Goal: Task Accomplishment & Management: Use online tool/utility

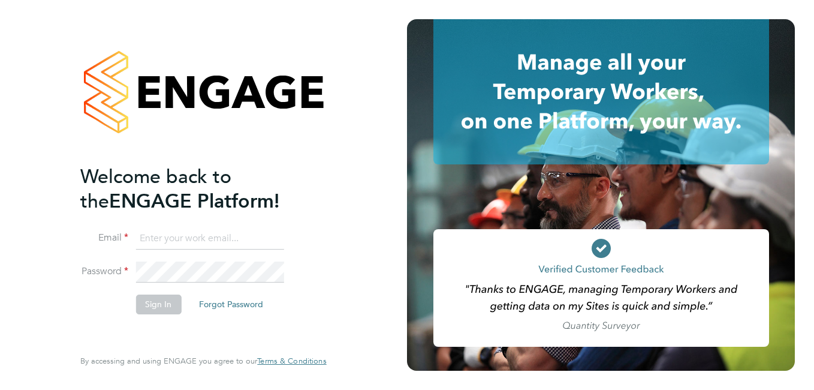
click at [791, 218] on div at bounding box center [601, 194] width 388 height 351
click at [484, 21] on icon at bounding box center [602, 91] width 336 height 145
click at [488, 22] on icon at bounding box center [602, 91] width 336 height 145
click at [490, 31] on icon at bounding box center [602, 91] width 336 height 145
click at [489, 22] on icon at bounding box center [602, 91] width 336 height 145
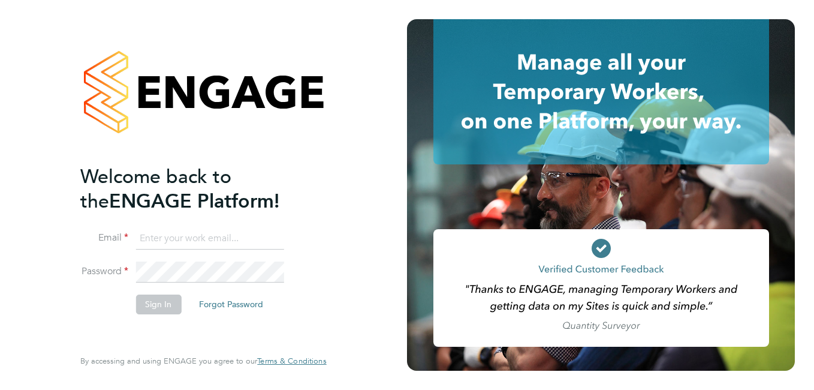
click at [489, 22] on icon at bounding box center [602, 91] width 336 height 145
click at [192, 237] on input at bounding box center [210, 239] width 148 height 22
type input "[PERSON_NAME][EMAIL_ADDRESS][PERSON_NAME][DOMAIN_NAME]"
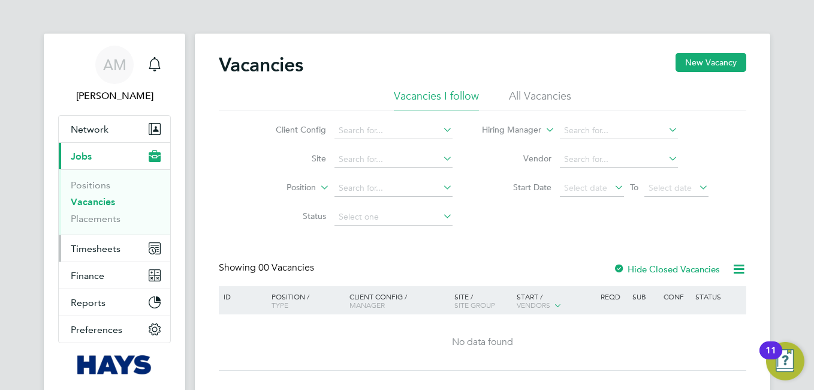
click at [102, 248] on span "Timesheets" at bounding box center [96, 248] width 50 height 11
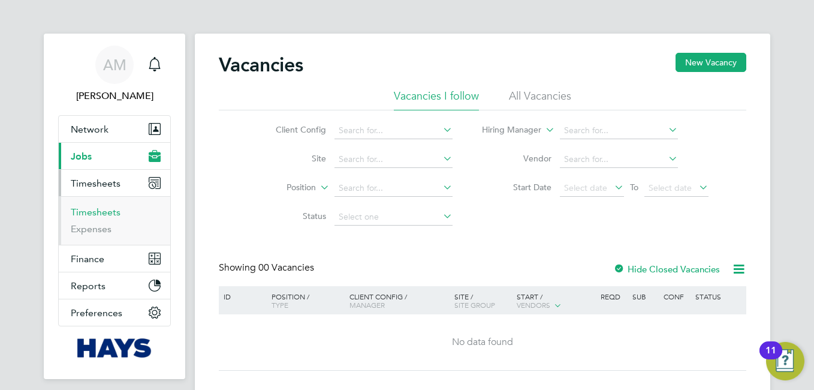
click at [104, 213] on link "Timesheets" at bounding box center [96, 211] width 50 height 11
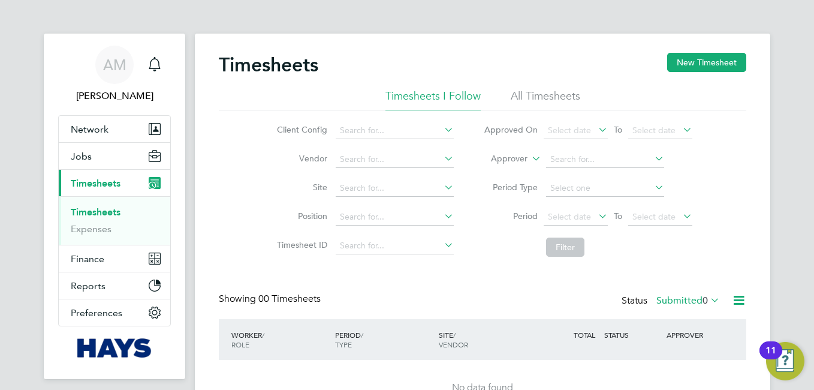
click at [546, 94] on li "All Timesheets" at bounding box center [546, 100] width 70 height 22
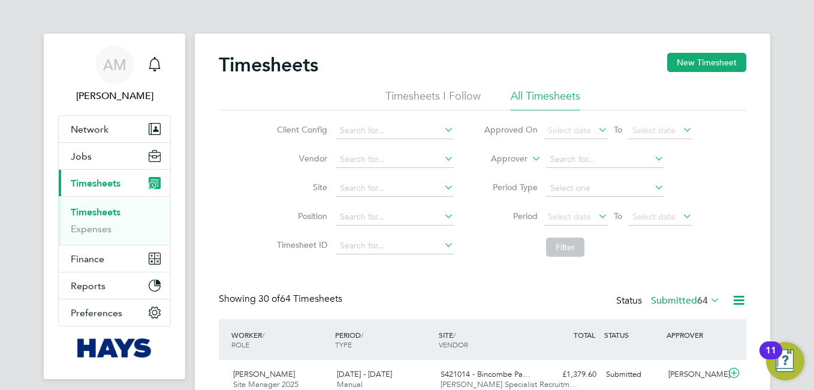
click at [596, 215] on icon at bounding box center [596, 215] width 0 height 17
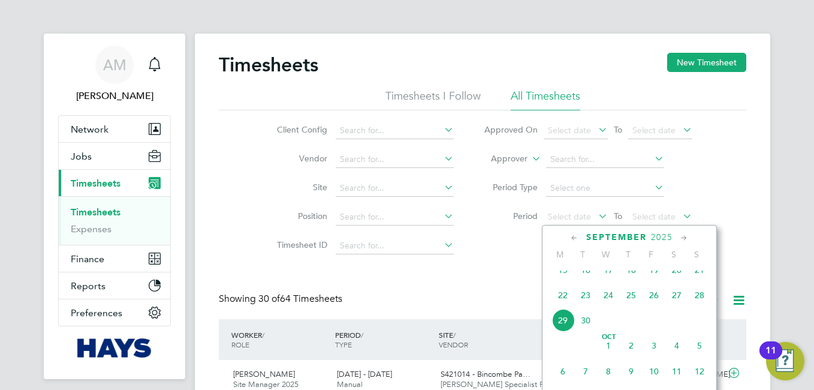
click at [681, 275] on span "20" at bounding box center [677, 269] width 23 height 23
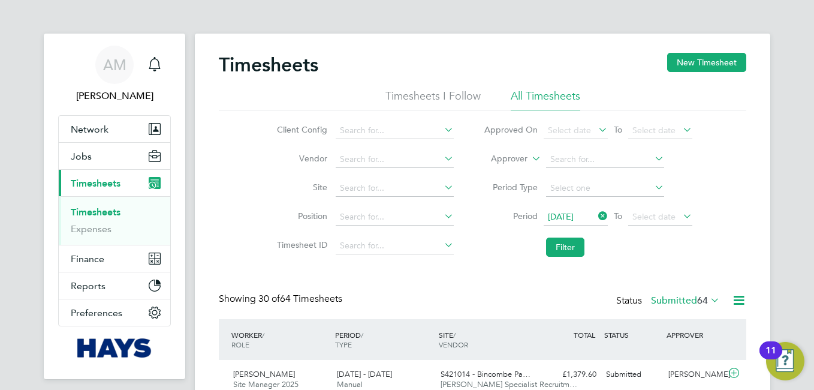
click at [681, 214] on icon at bounding box center [681, 215] width 0 height 17
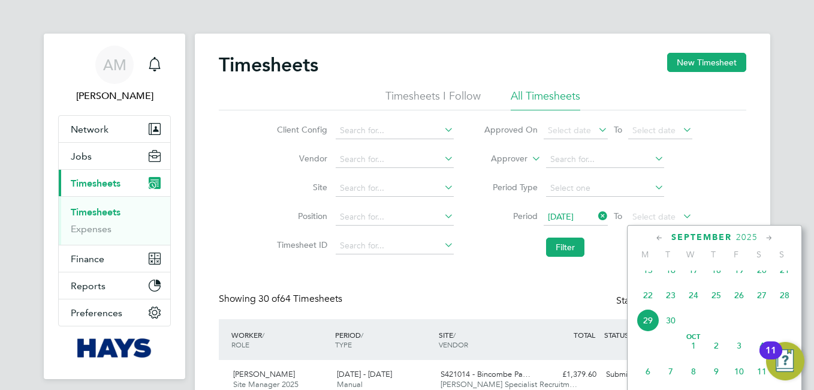
click at [739, 300] on span "26" at bounding box center [739, 295] width 23 height 23
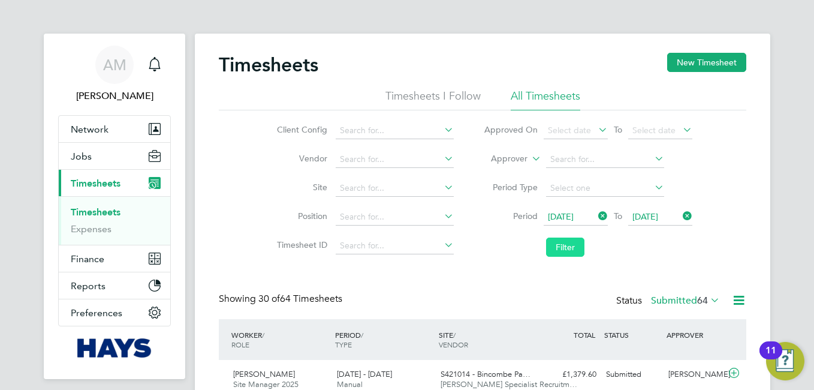
click at [575, 248] on button "Filter" at bounding box center [565, 246] width 38 height 19
click at [739, 299] on icon at bounding box center [739, 300] width 15 height 15
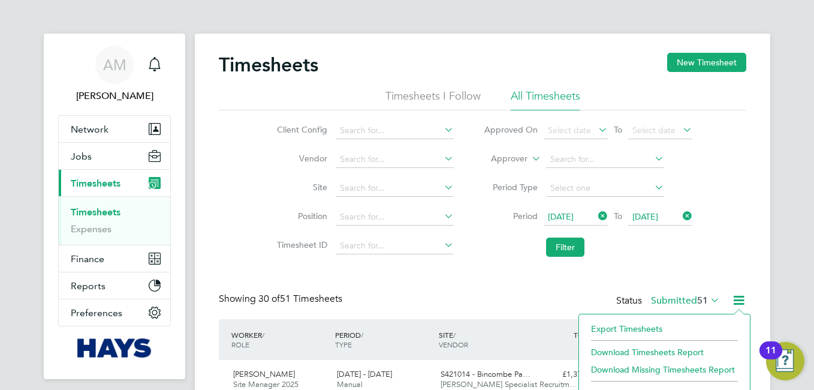
click at [648, 349] on li "Download Timesheets Report" at bounding box center [664, 352] width 159 height 17
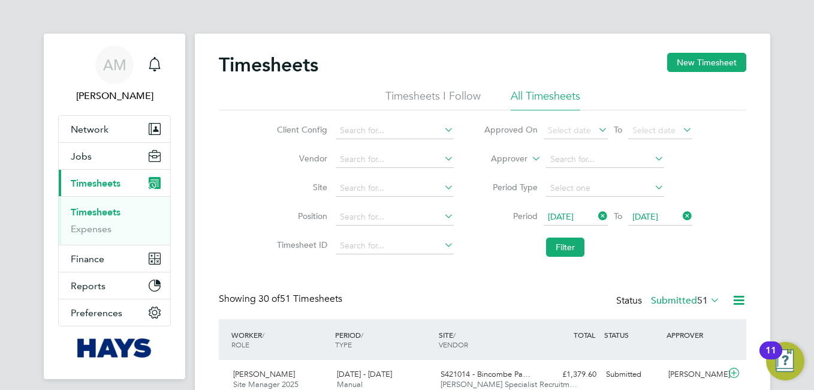
click at [347, 344] on span "TYPE" at bounding box center [343, 344] width 17 height 10
click at [702, 61] on button "New Timesheet" at bounding box center [706, 62] width 79 height 19
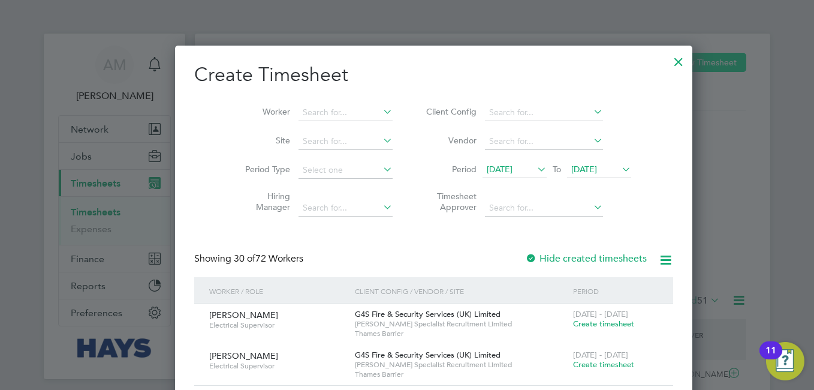
scroll to position [2219, 464]
click at [714, 202] on div at bounding box center [407, 195] width 814 height 390
click at [668, 60] on div at bounding box center [679, 59] width 22 height 22
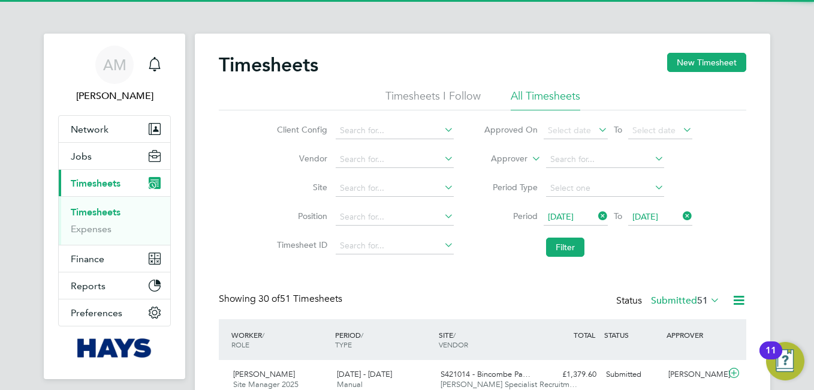
scroll to position [31, 104]
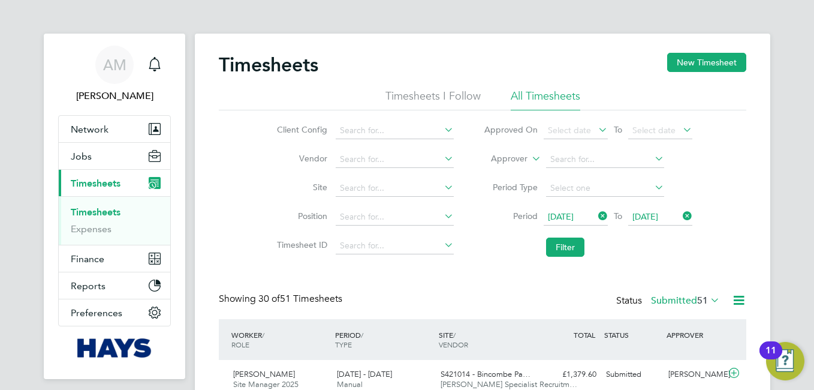
click at [734, 300] on icon at bounding box center [739, 300] width 15 height 15
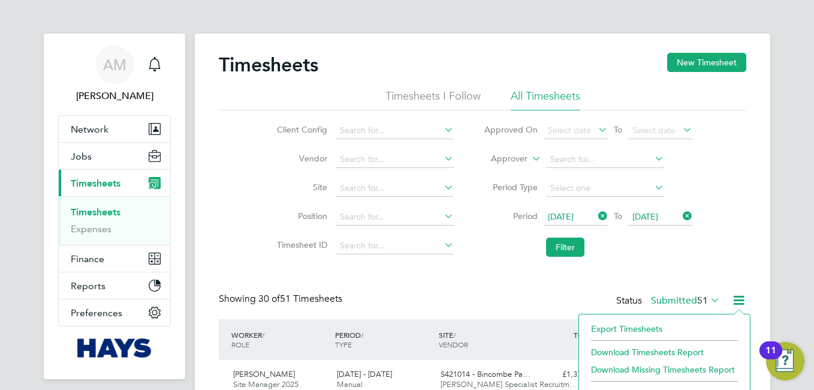
click at [650, 348] on li "Download Timesheets Report" at bounding box center [664, 352] width 159 height 17
